Goal: Book appointment/travel/reservation

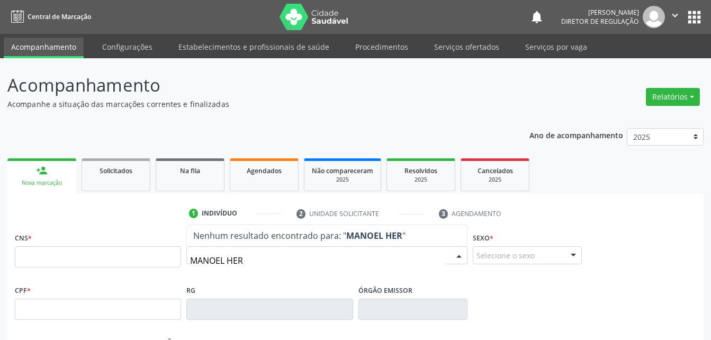
type input "[PERSON_NAME]"
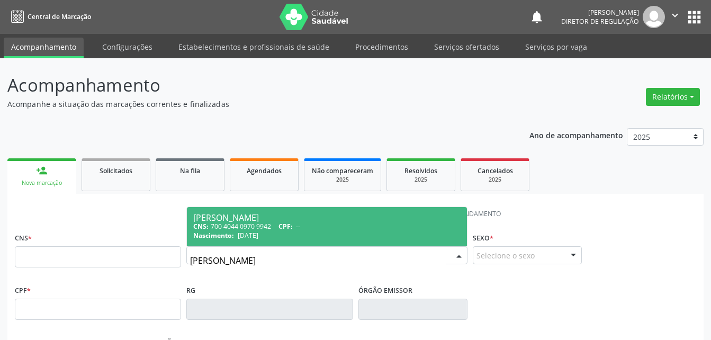
click at [248, 217] on div "[PERSON_NAME]" at bounding box center [326, 217] width 267 height 8
type input "700 4044 0970 9942"
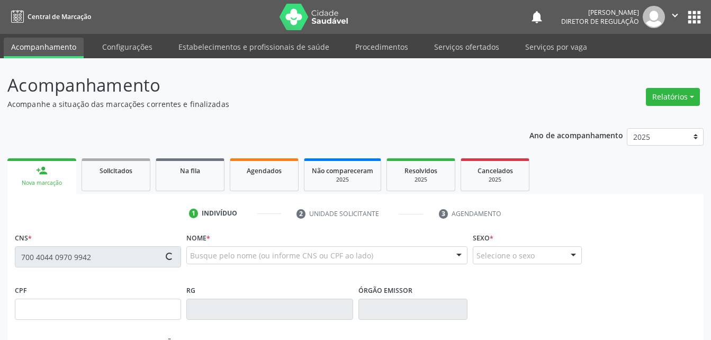
type input "[DATE]"
type input "[PHONE_NUMBER]"
type input "S/N"
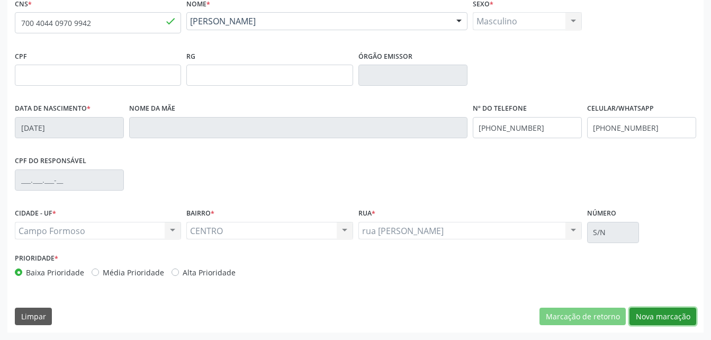
click at [672, 309] on button "Nova marcação" at bounding box center [663, 317] width 67 height 18
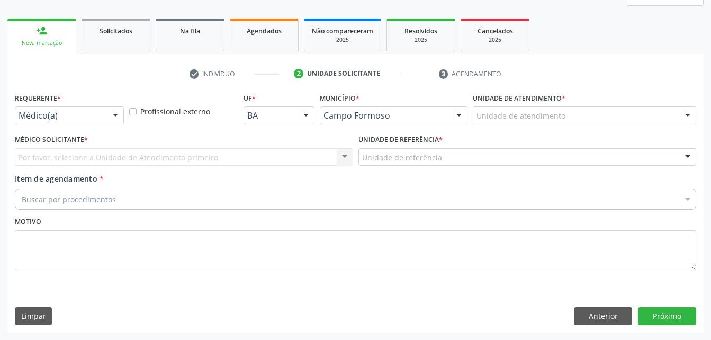
scroll to position [140, 0]
click at [104, 113] on div "Médico(a)" at bounding box center [69, 115] width 109 height 18
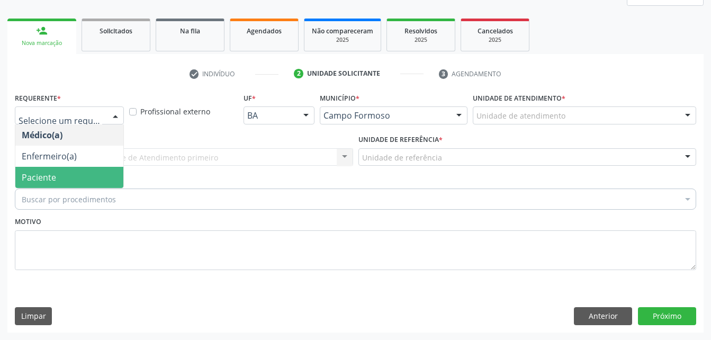
click at [101, 173] on span "Paciente" at bounding box center [69, 177] width 108 height 21
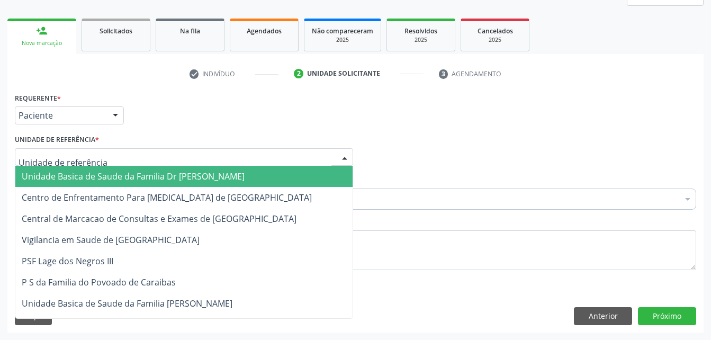
click at [151, 162] on div at bounding box center [184, 157] width 338 height 18
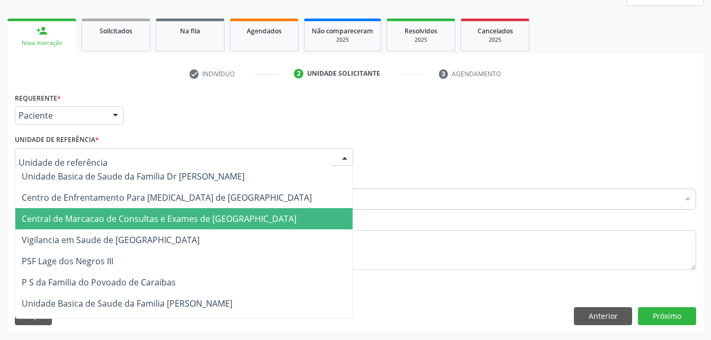
click at [152, 210] on span "Central de Marcacao de Consultas e Exames de [GEOGRAPHIC_DATA]" at bounding box center [183, 218] width 337 height 21
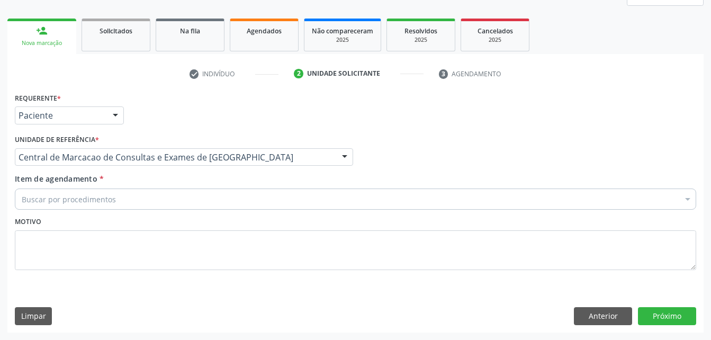
click at [156, 193] on div "Buscar por procedimentos" at bounding box center [356, 199] width 682 height 21
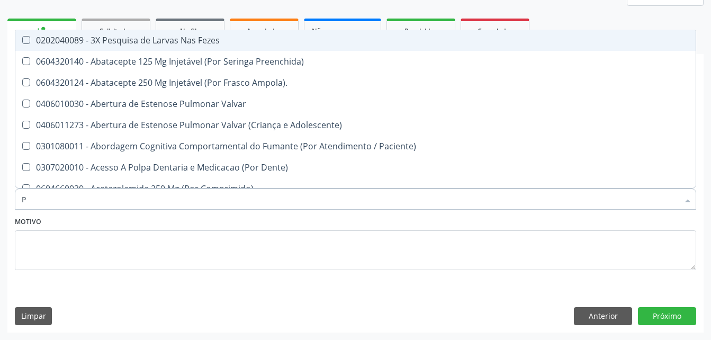
type input "PE"
